Goal: Task Accomplishment & Management: Use online tool/utility

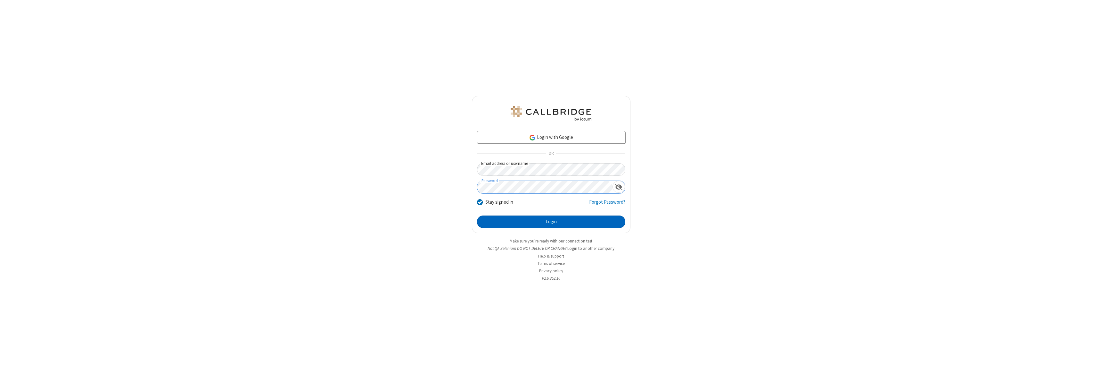
click at [551, 221] on button "Login" at bounding box center [551, 221] width 148 height 13
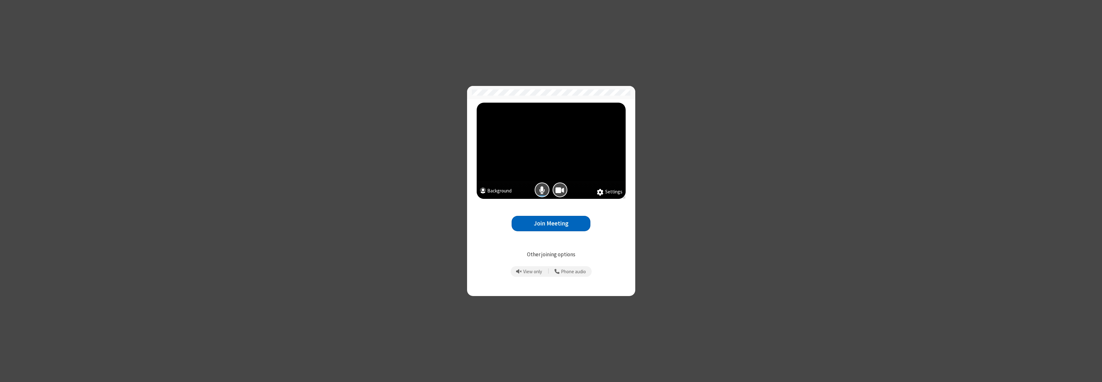
click at [551, 223] on button "Join Meeting" at bounding box center [551, 224] width 79 height 16
